Goal: Check status: Check status

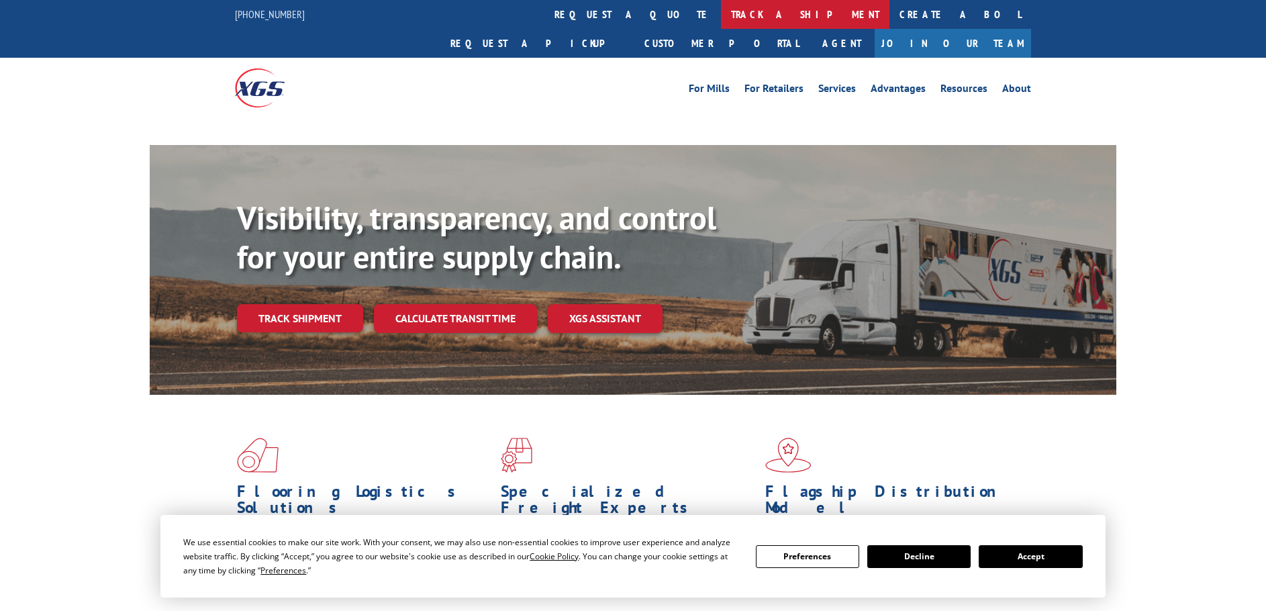
click at [721, 14] on link "track a shipment" at bounding box center [805, 14] width 168 height 29
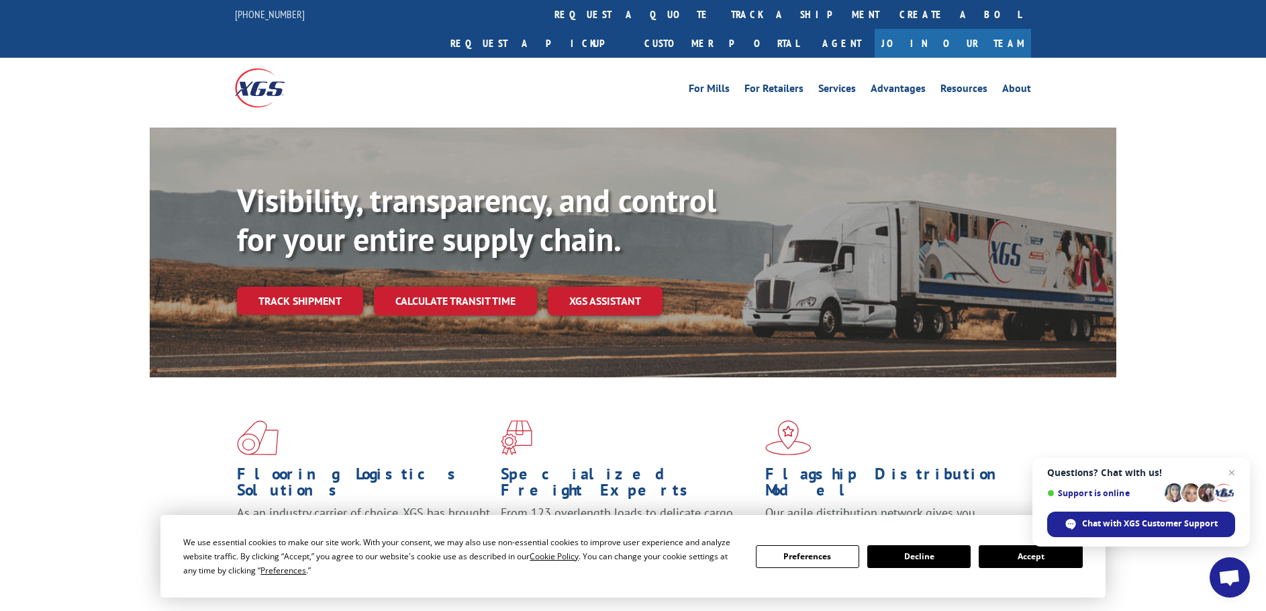
click at [1042, 561] on button "Accept" at bounding box center [1030, 556] width 103 height 23
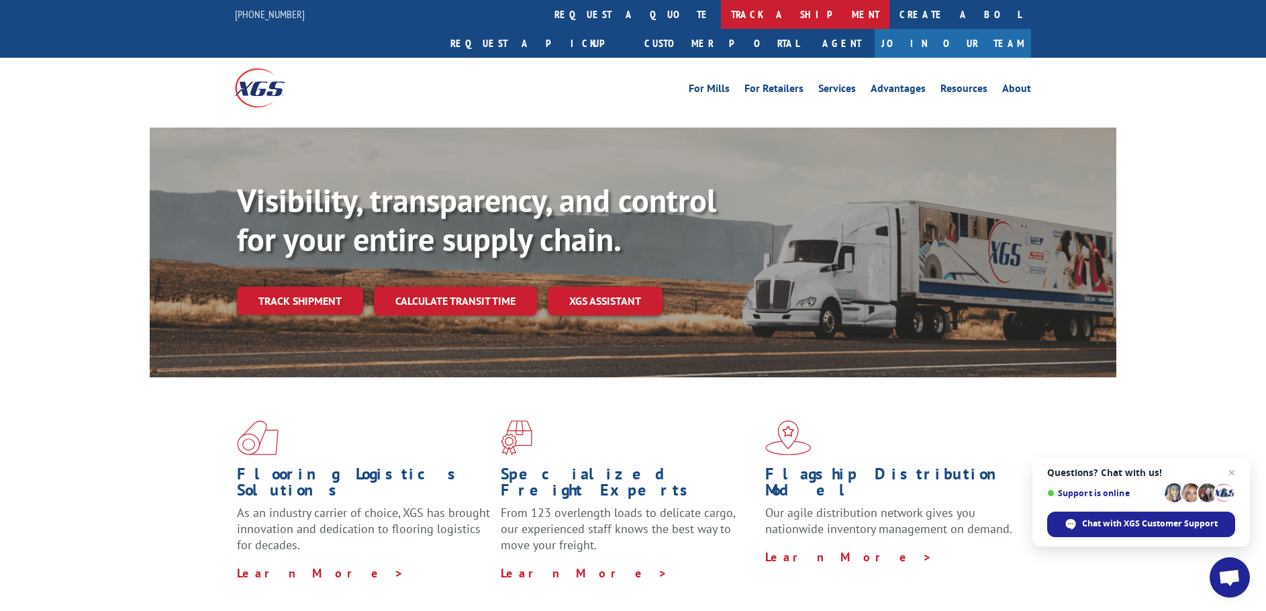
click at [721, 11] on link "track a shipment" at bounding box center [805, 14] width 168 height 29
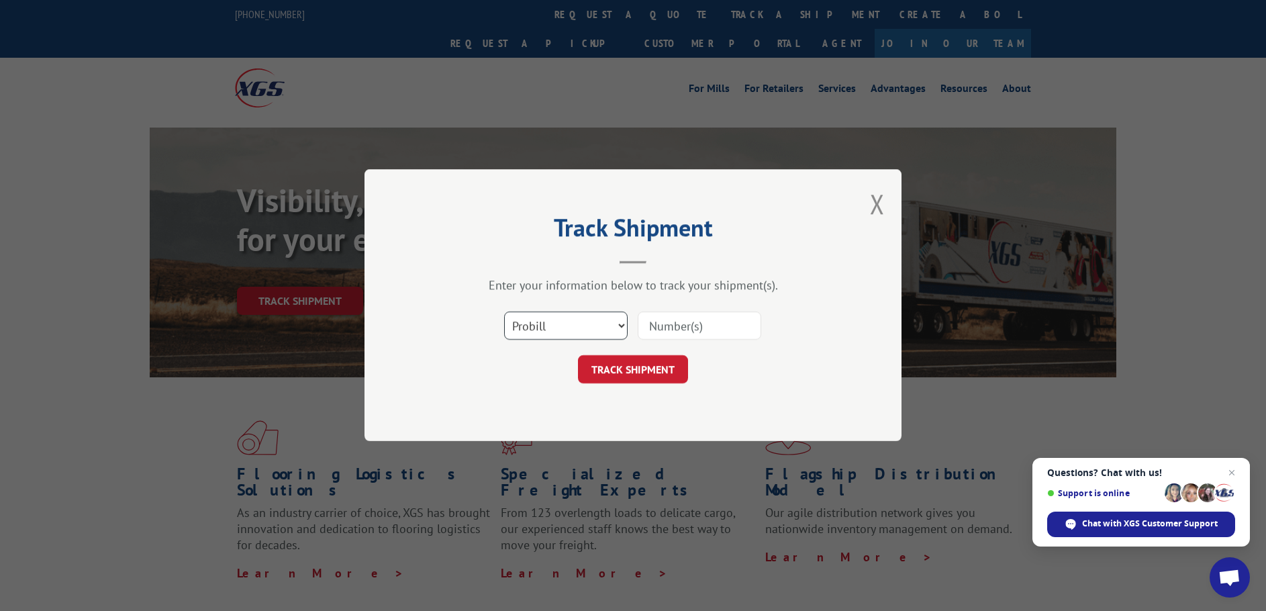
click at [602, 326] on select "Select category... Probill BOL PO" at bounding box center [566, 326] width 124 height 28
select select "bol"
click at [504, 312] on select "Select category... Probill BOL PO" at bounding box center [566, 326] width 124 height 28
click at [663, 326] on input at bounding box center [700, 326] width 124 height 28
paste input "6024563"
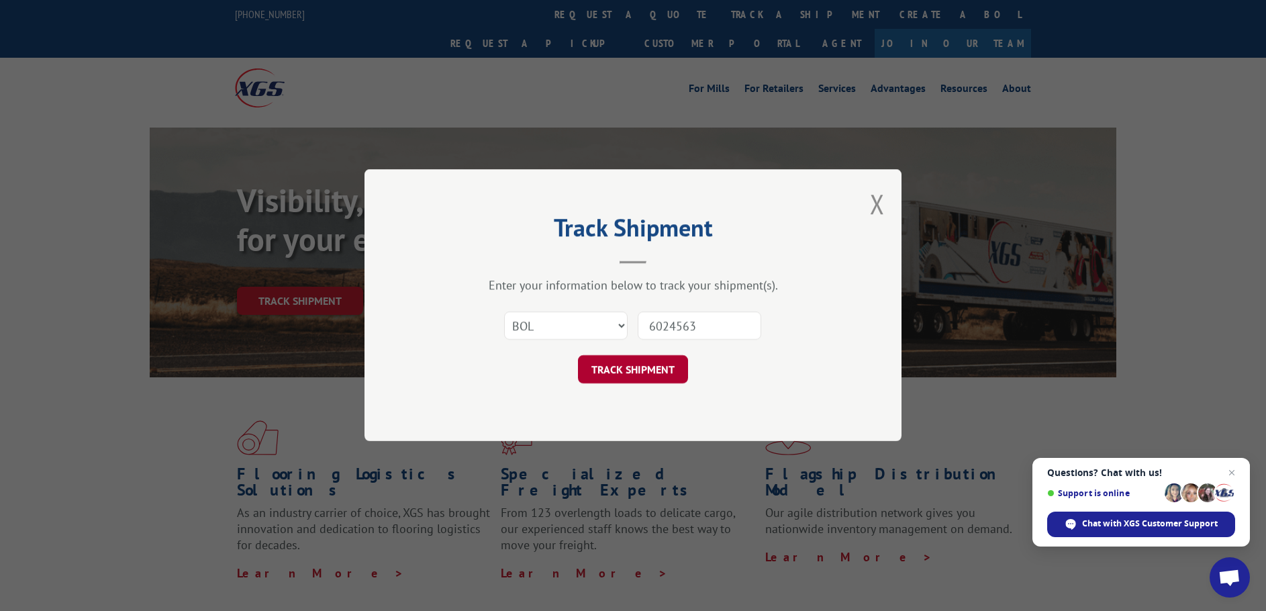
type input "6024563"
click at [652, 371] on button "TRACK SHIPMENT" at bounding box center [633, 370] width 110 height 28
